Goal: Information Seeking & Learning: Compare options

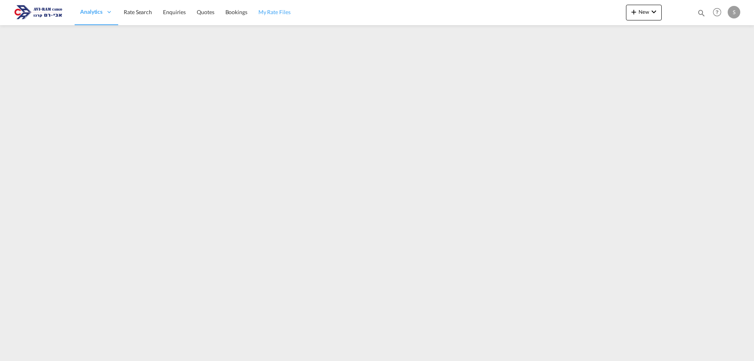
click at [270, 13] on span "My Rate Files" at bounding box center [274, 12] width 32 height 7
click at [652, 4] on div "New Rates Ratecard Ratesheet Quote Bookings Bookings Quotes Enquiries Help Reso…" at bounding box center [684, 12] width 116 height 24
click at [649, 11] on md-icon "icon-chevron-down" at bounding box center [653, 11] width 9 height 9
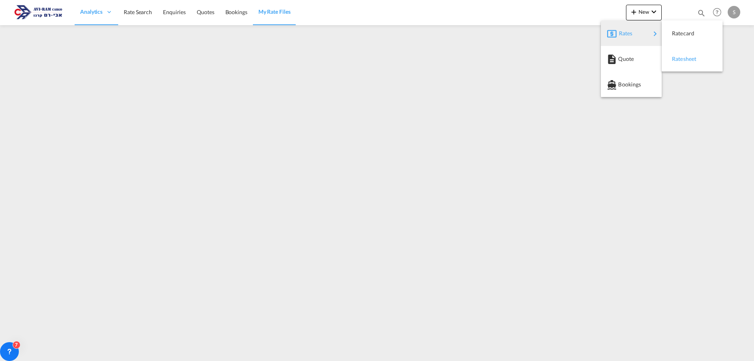
click at [680, 57] on span "Ratesheet" at bounding box center [676, 59] width 9 height 16
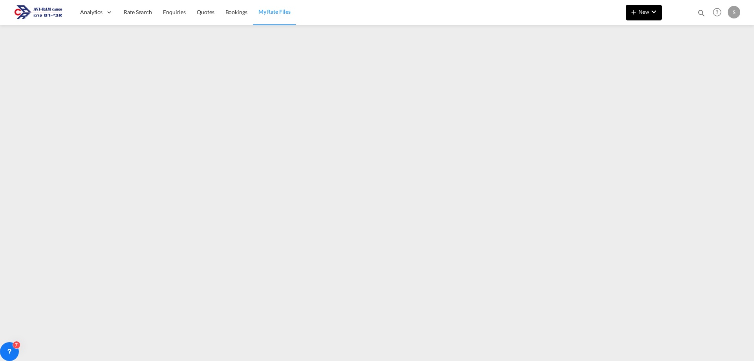
click at [635, 11] on md-icon "icon-plus 400-fg" at bounding box center [633, 11] width 9 height 9
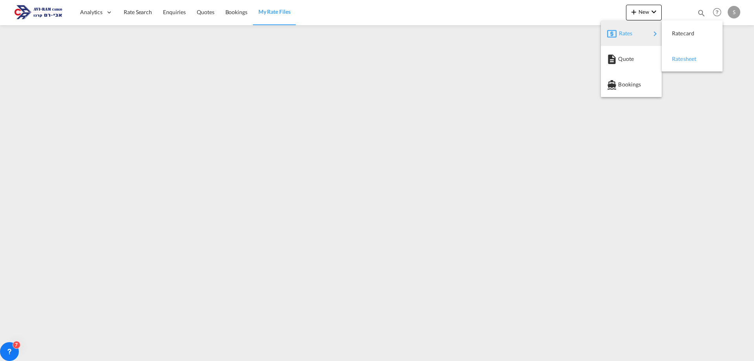
click at [673, 52] on span "Ratesheet" at bounding box center [676, 59] width 9 height 16
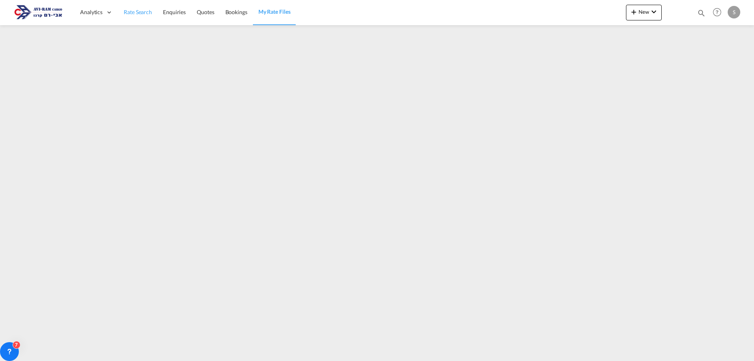
click at [128, 11] on span "Rate Search" at bounding box center [138, 12] width 28 height 7
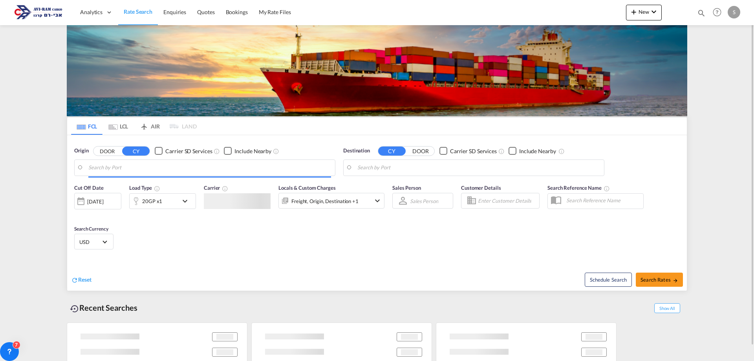
type input "[GEOGRAPHIC_DATA], ITRAN"
type input "Ashdod, ILASH"
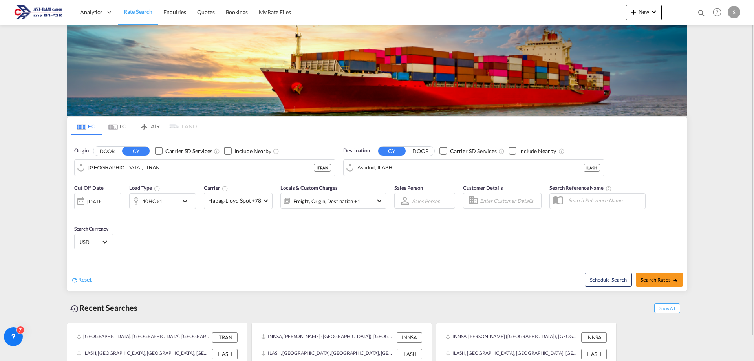
click at [119, 130] on md-tab-item "LCL" at bounding box center [117, 125] width 31 height 17
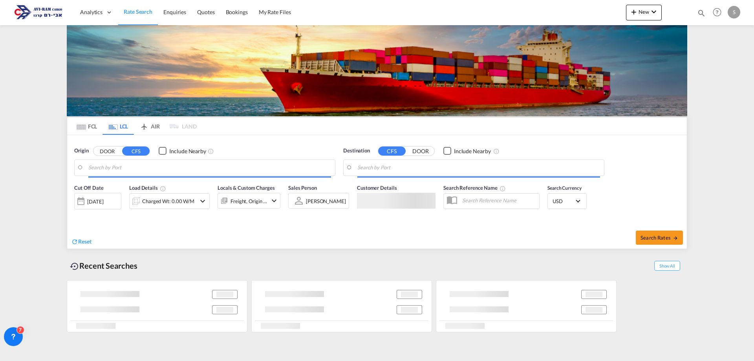
type input "Ningbo, ZJ, CNNGB"
type input "Ashdod, ILASH"
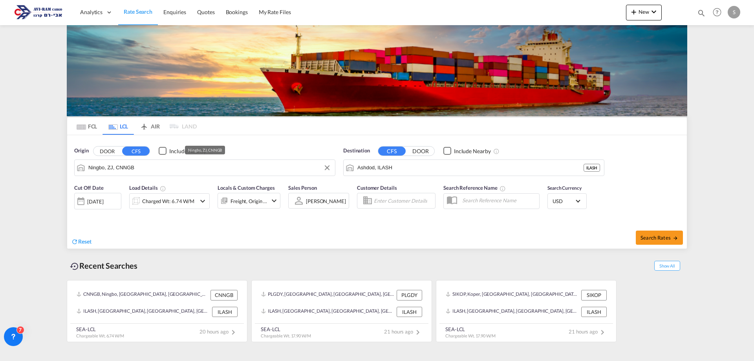
click at [152, 170] on input "Ningbo, ZJ, CNNGB" at bounding box center [209, 168] width 243 height 12
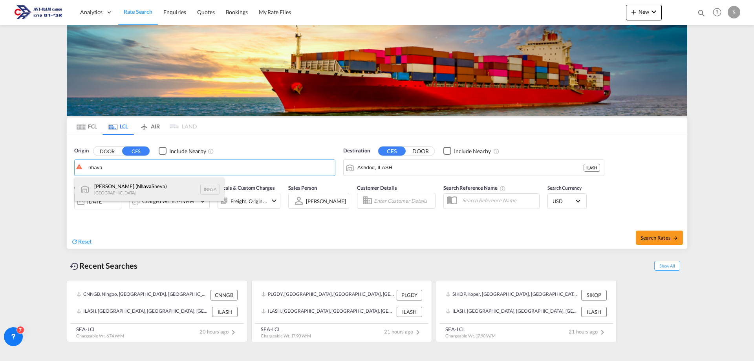
click at [114, 182] on div "Jawaharlal Nehru ( Nhava Sheva) India INNSA" at bounding box center [149, 189] width 149 height 24
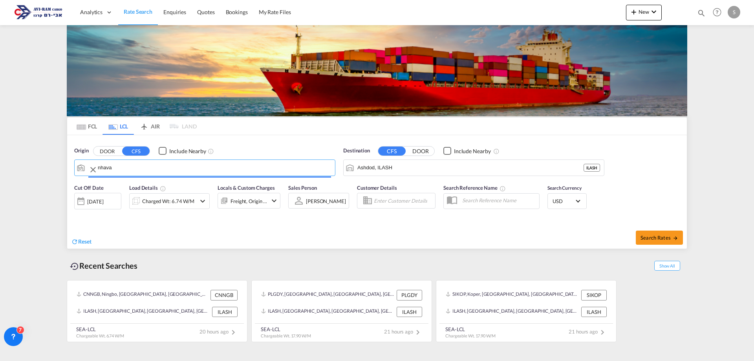
type input "[PERSON_NAME] ([PERSON_NAME]), [GEOGRAPHIC_DATA]"
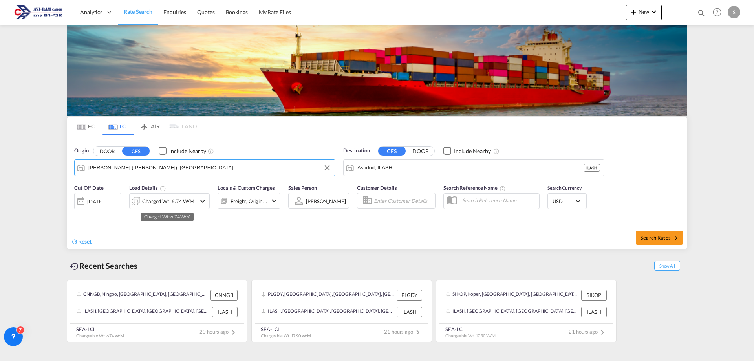
click at [155, 199] on div "Charged Wt: 6.74 W/M" at bounding box center [168, 200] width 52 height 11
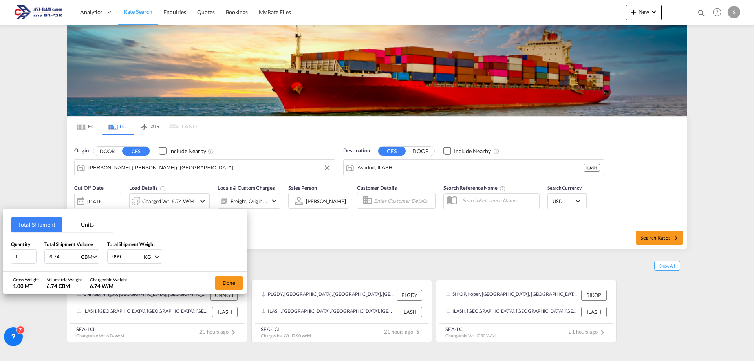
click at [159, 201] on div "Total Shipment Units Quantity 1 Total Shipment Volume 6.74 CBM CBM CFT Total Sh…" at bounding box center [377, 180] width 754 height 361
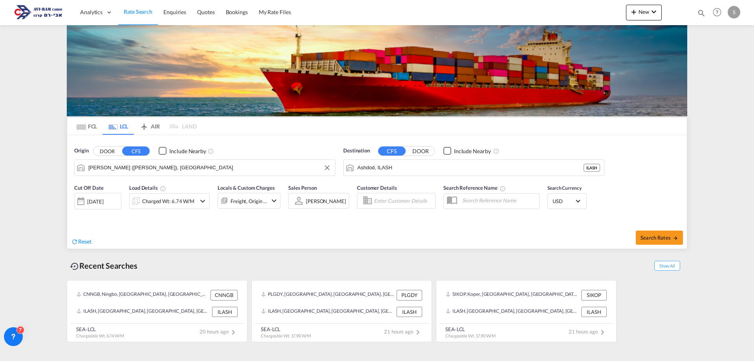
click at [398, 170] on input "Ashdod, ILASH" at bounding box center [470, 168] width 226 height 12
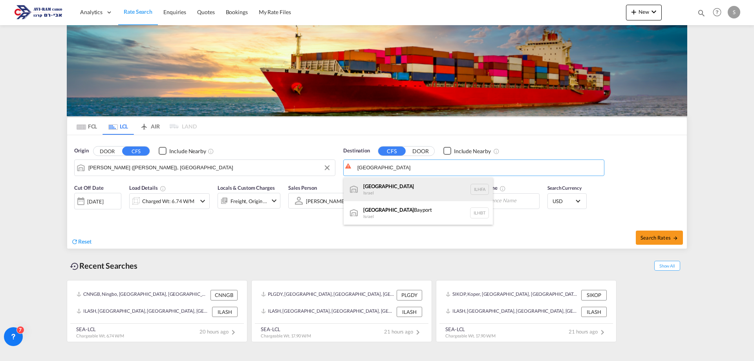
click at [402, 188] on div "Haifa Israel ILHFA" at bounding box center [417, 189] width 149 height 24
type input "[GEOGRAPHIC_DATA], [GEOGRAPHIC_DATA]"
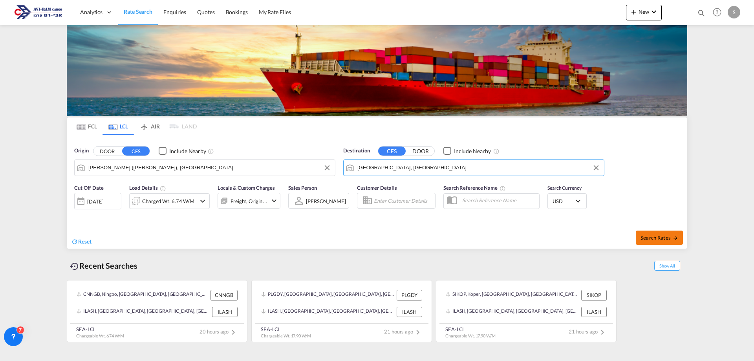
click at [645, 232] on button "Search Rates" at bounding box center [659, 237] width 47 height 14
type input "INNSA to ILHFA / 26 Aug 2025"
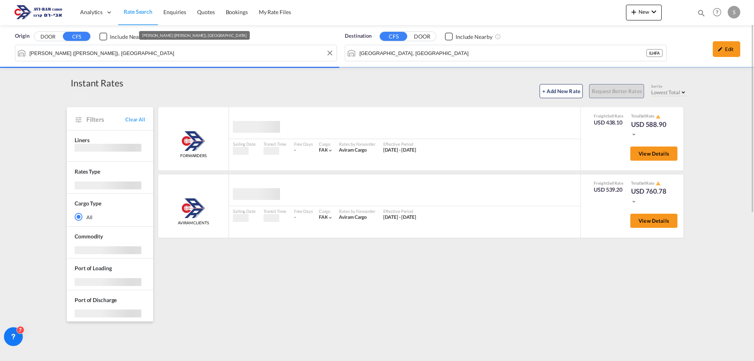
click at [213, 58] on input "[PERSON_NAME] ([PERSON_NAME]), [GEOGRAPHIC_DATA]" at bounding box center [180, 53] width 303 height 12
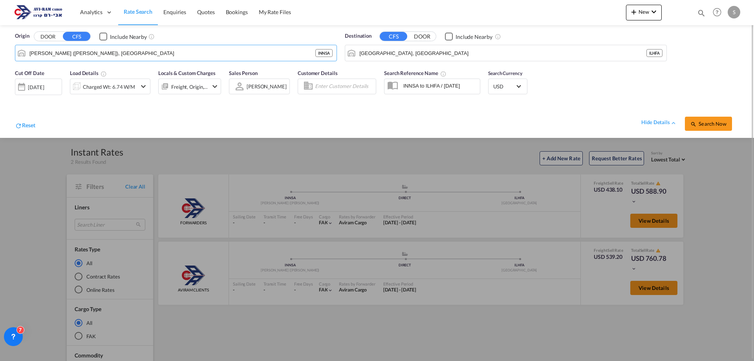
click at [350, 159] on div at bounding box center [377, 180] width 754 height 361
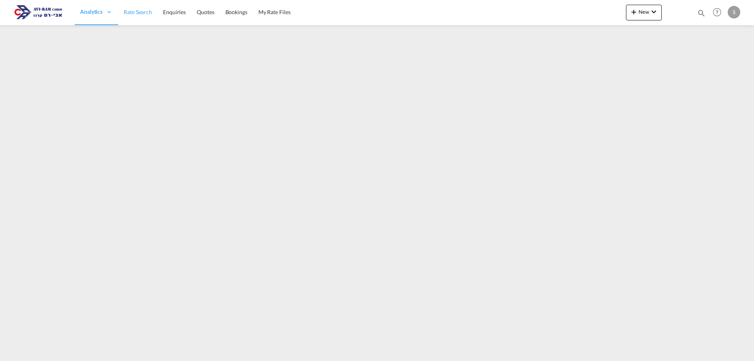
click at [128, 13] on span "Rate Search" at bounding box center [138, 12] width 28 height 7
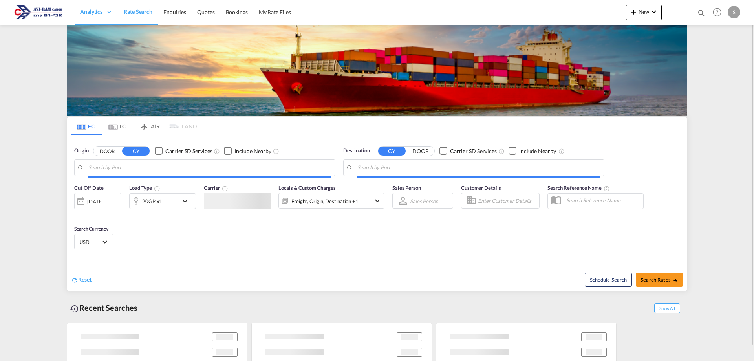
type input "[GEOGRAPHIC_DATA], ITRAN"
type input "Ashdod, ILASH"
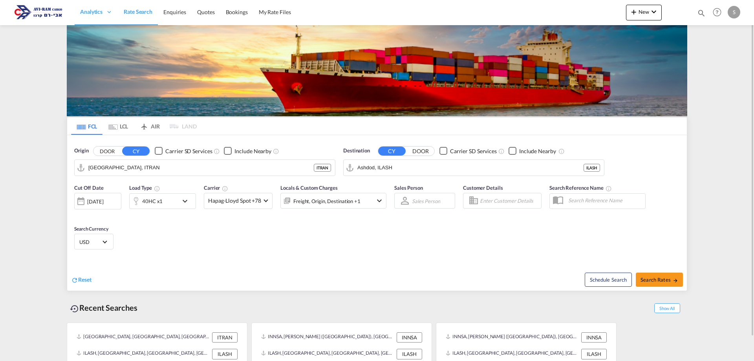
click at [121, 126] on md-tab-item "LCL" at bounding box center [117, 125] width 31 height 17
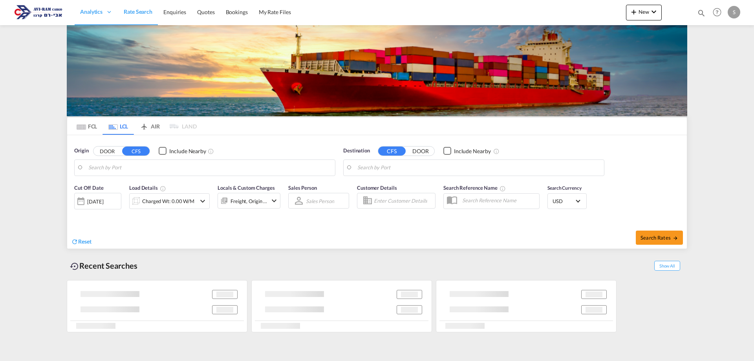
click at [135, 170] on input "Search by Port" at bounding box center [209, 168] width 243 height 12
type input "[PERSON_NAME] ([PERSON_NAME]), [GEOGRAPHIC_DATA]"
type input "[GEOGRAPHIC_DATA], [GEOGRAPHIC_DATA]"
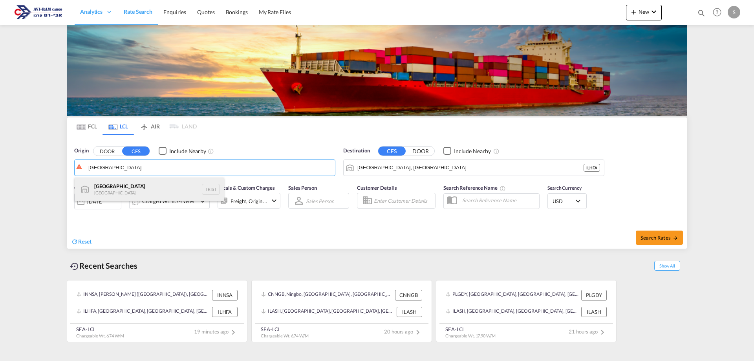
click at [127, 186] on div "[GEOGRAPHIC_DATA] [GEOGRAPHIC_DATA] TRIST" at bounding box center [149, 189] width 149 height 24
type input "[GEOGRAPHIC_DATA], TRIST"
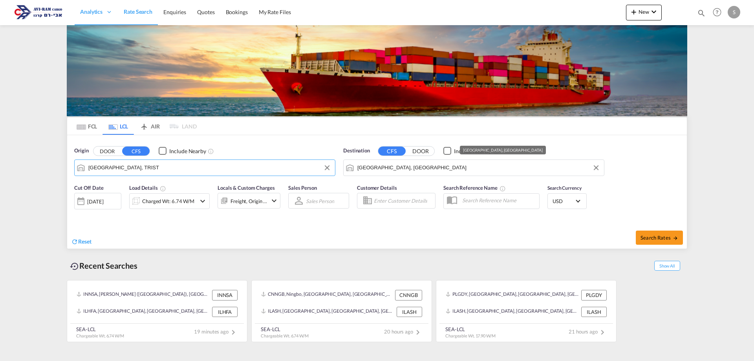
click at [369, 167] on input "[GEOGRAPHIC_DATA], [GEOGRAPHIC_DATA]" at bounding box center [478, 168] width 243 height 12
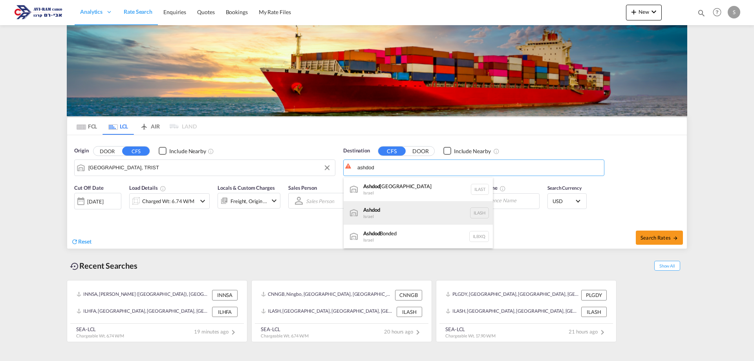
click at [385, 212] on div "Ashdod [GEOGRAPHIC_DATA] [GEOGRAPHIC_DATA]" at bounding box center [417, 213] width 149 height 24
type input "Ashdod, ILASH"
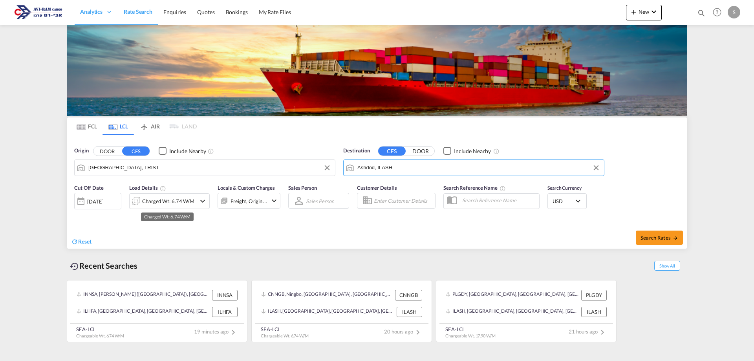
click at [161, 201] on div "Charged Wt: 6.74 W/M" at bounding box center [168, 200] width 52 height 11
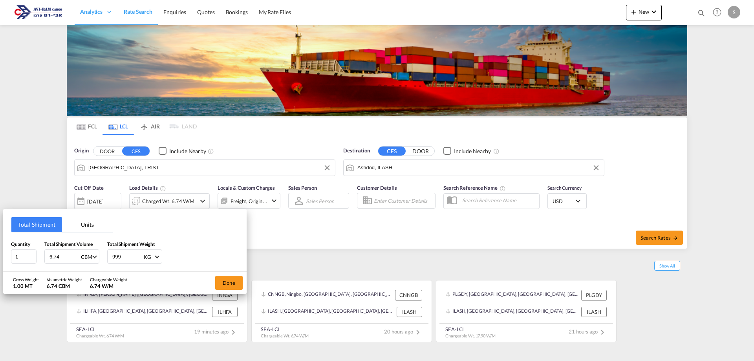
click at [75, 230] on button "Units" at bounding box center [87, 224] width 51 height 15
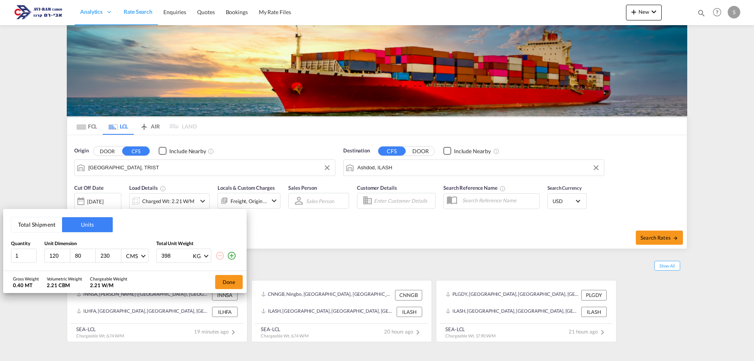
drag, startPoint x: 61, startPoint y: 258, endPoint x: 43, endPoint y: 255, distance: 17.9
click at [43, 255] on div "1 120 80 230 CMS CMS Inches 398 KG KG LB" at bounding box center [125, 255] width 228 height 14
type input "80"
type input "150"
type input "100"
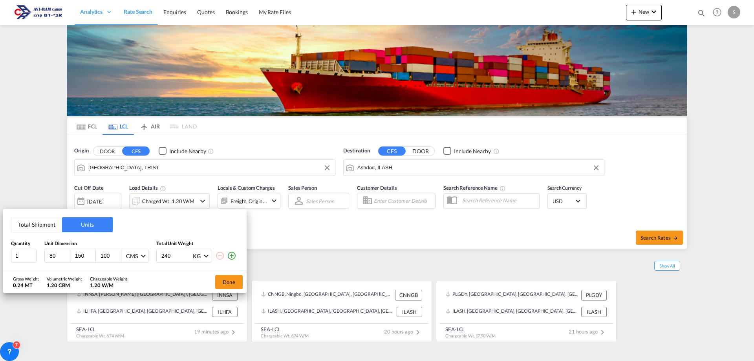
click at [178, 256] on input "240" at bounding box center [176, 255] width 31 height 13
type input "240"
click at [220, 283] on button "Done" at bounding box center [228, 282] width 27 height 14
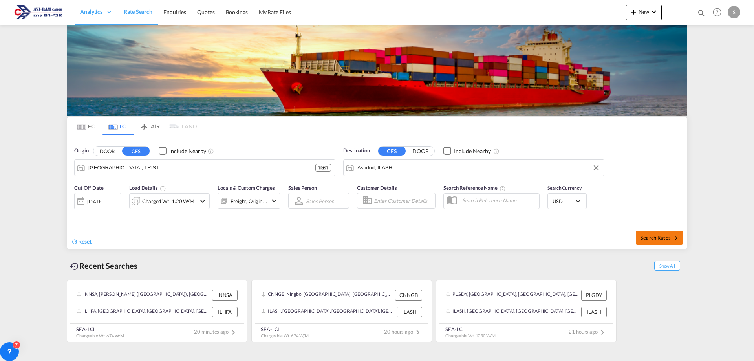
click at [641, 234] on button "Search Rates" at bounding box center [659, 237] width 47 height 14
type input "TRIST to ILASH / [DATE]"
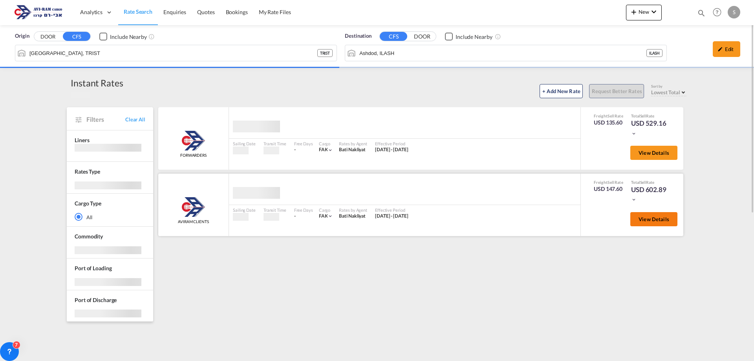
click at [644, 219] on span "View Details" at bounding box center [653, 219] width 31 height 6
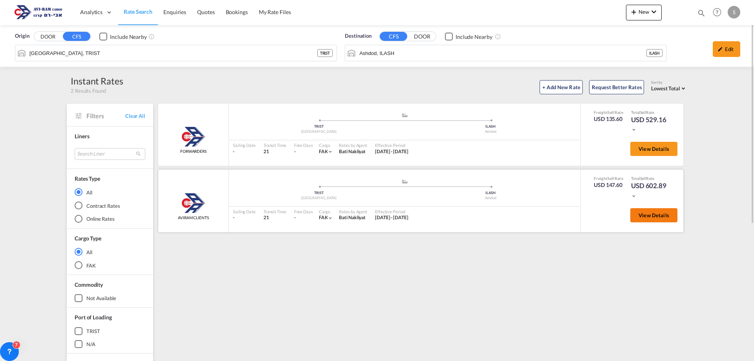
click at [640, 219] on button "View Details" at bounding box center [653, 215] width 47 height 14
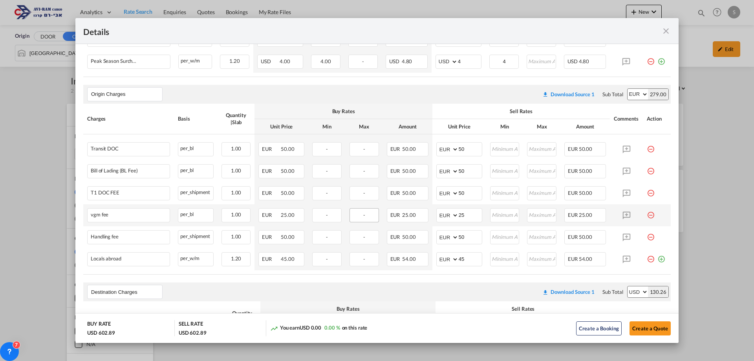
scroll to position [118, 0]
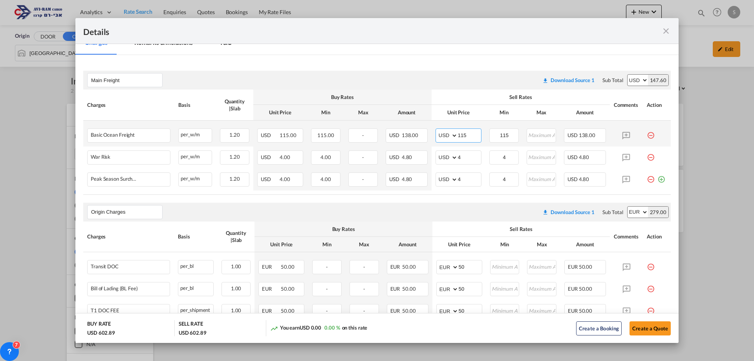
drag, startPoint x: 470, startPoint y: 135, endPoint x: 432, endPoint y: 138, distance: 38.2
click at [435, 138] on md-input-container "AED AFN ALL AMD ANG AOA ARS AUD AWG AZN BAM BBD BDT BGN BHD BIF BMD BND [PERSON…" at bounding box center [458, 135] width 46 height 14
